Goal: Browse casually: Explore the website without a specific task or goal

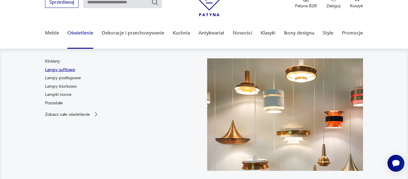
click at [69, 69] on link "Lampy sufitowe" at bounding box center [60, 70] width 30 height 6
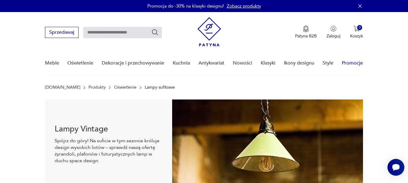
click at [355, 64] on link "Promocje" at bounding box center [352, 63] width 21 height 23
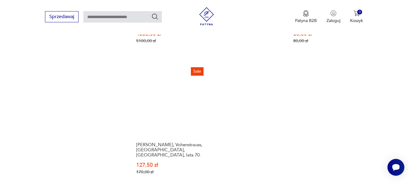
scroll to position [863, 0]
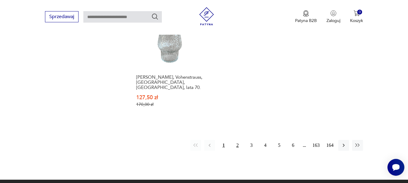
click at [238, 140] on button "2" at bounding box center [237, 145] width 11 height 11
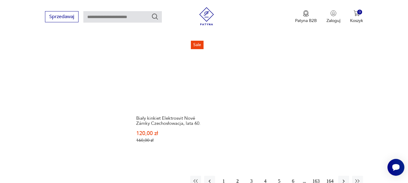
scroll to position [833, 0]
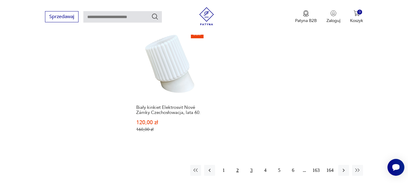
click at [252, 165] on button "3" at bounding box center [251, 170] width 11 height 11
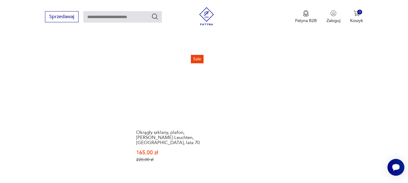
scroll to position [833, 0]
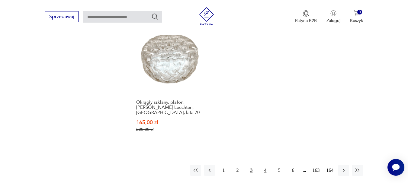
click at [265, 165] on button "4" at bounding box center [265, 170] width 11 height 11
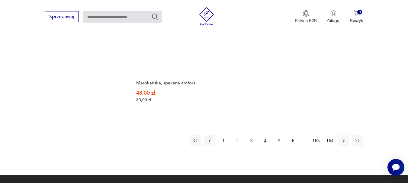
scroll to position [863, 0]
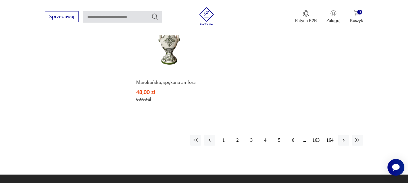
click at [279, 135] on button "5" at bounding box center [278, 140] width 11 height 11
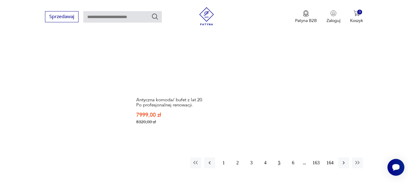
scroll to position [833, 0]
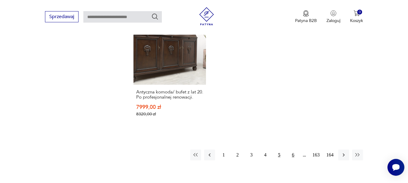
click at [293, 150] on button "6" at bounding box center [292, 155] width 11 height 11
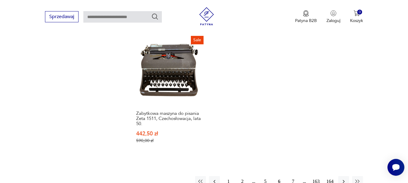
scroll to position [833, 0]
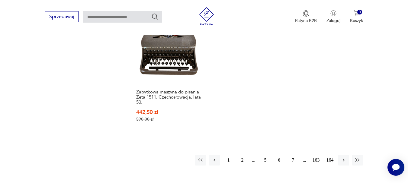
click at [293, 155] on button "7" at bounding box center [292, 160] width 11 height 11
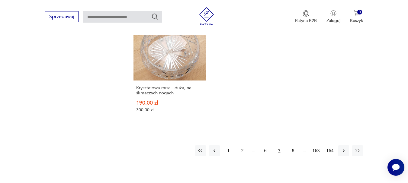
scroll to position [863, 0]
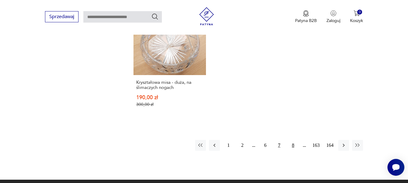
click at [292, 140] on button "8" at bounding box center [292, 145] width 11 height 11
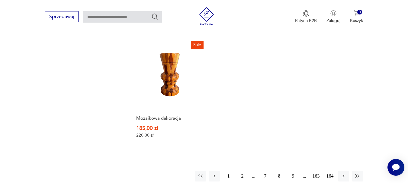
scroll to position [833, 0]
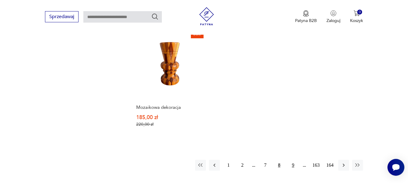
click at [294, 160] on button "9" at bounding box center [292, 165] width 11 height 11
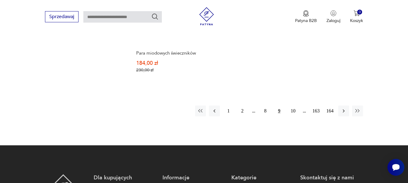
scroll to position [863, 0]
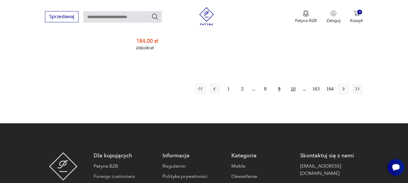
click at [293, 88] on button "10" at bounding box center [292, 89] width 11 height 11
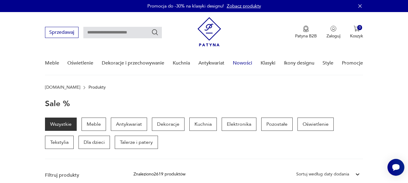
click at [245, 65] on link "Nowości" at bounding box center [242, 63] width 19 height 23
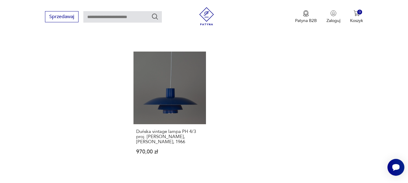
scroll to position [772, 0]
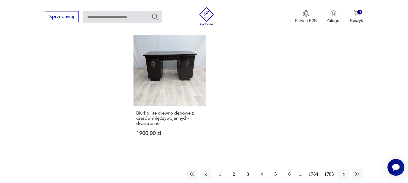
scroll to position [833, 0]
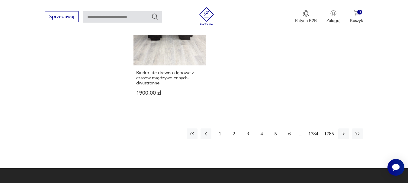
click at [249, 129] on button "3" at bounding box center [247, 134] width 11 height 11
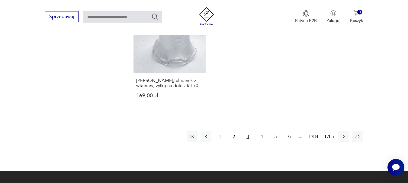
scroll to position [803, 0]
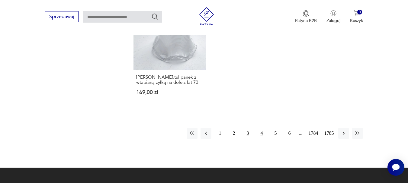
click at [262, 128] on button "4" at bounding box center [261, 133] width 11 height 11
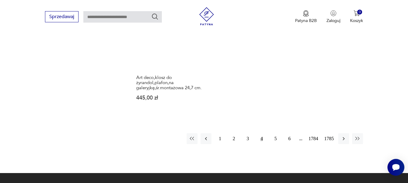
scroll to position [803, 0]
